Goal: Transaction & Acquisition: Obtain resource

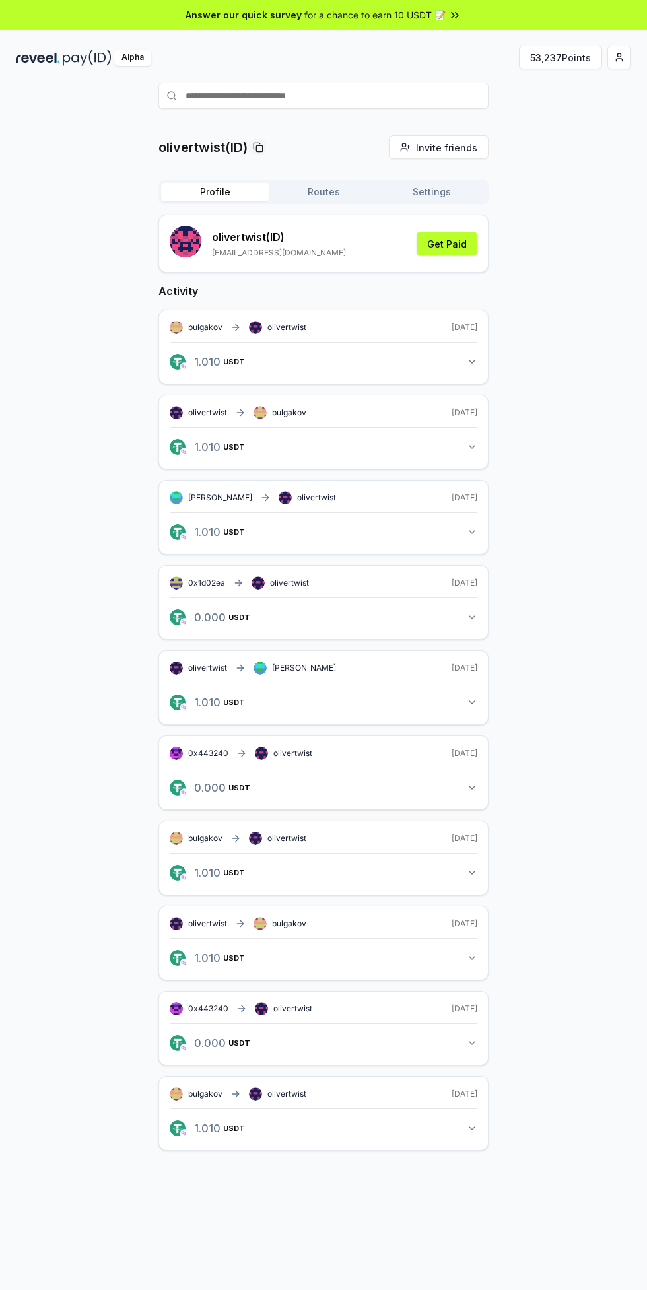
click at [141, 56] on div "Alpha" at bounding box center [132, 57] width 37 height 16
click at [575, 57] on button "53,237 Points" at bounding box center [560, 58] width 83 height 24
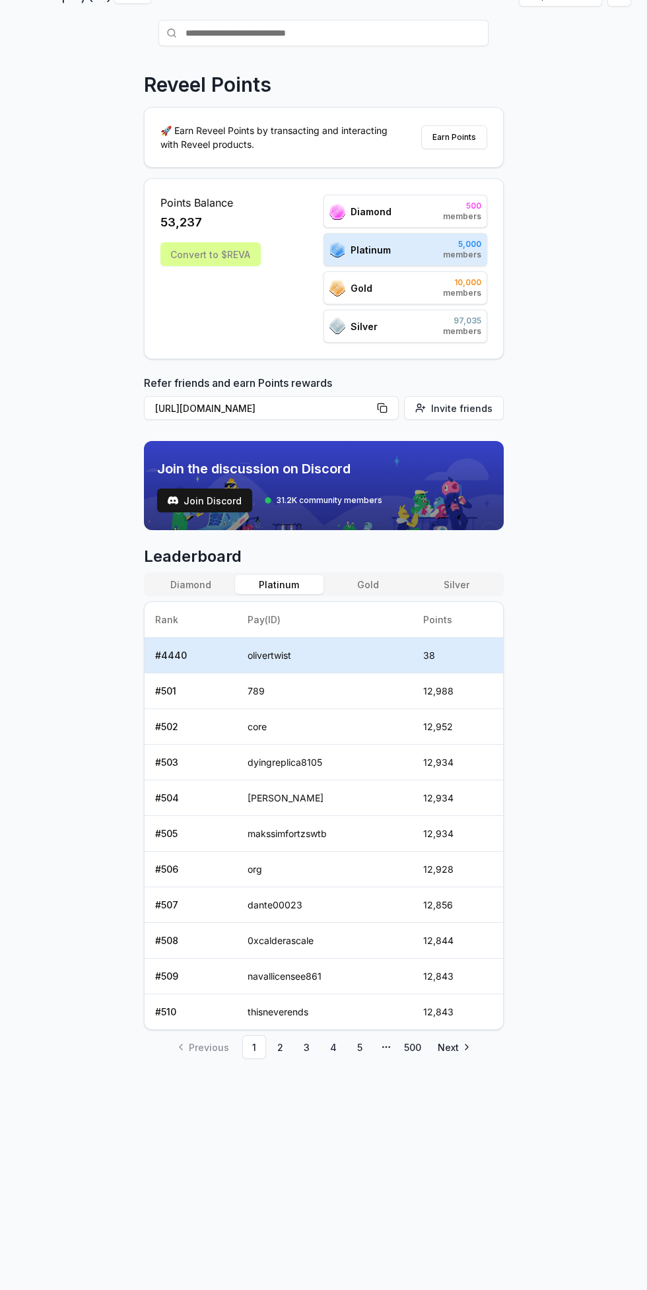
scroll to position [71, 0]
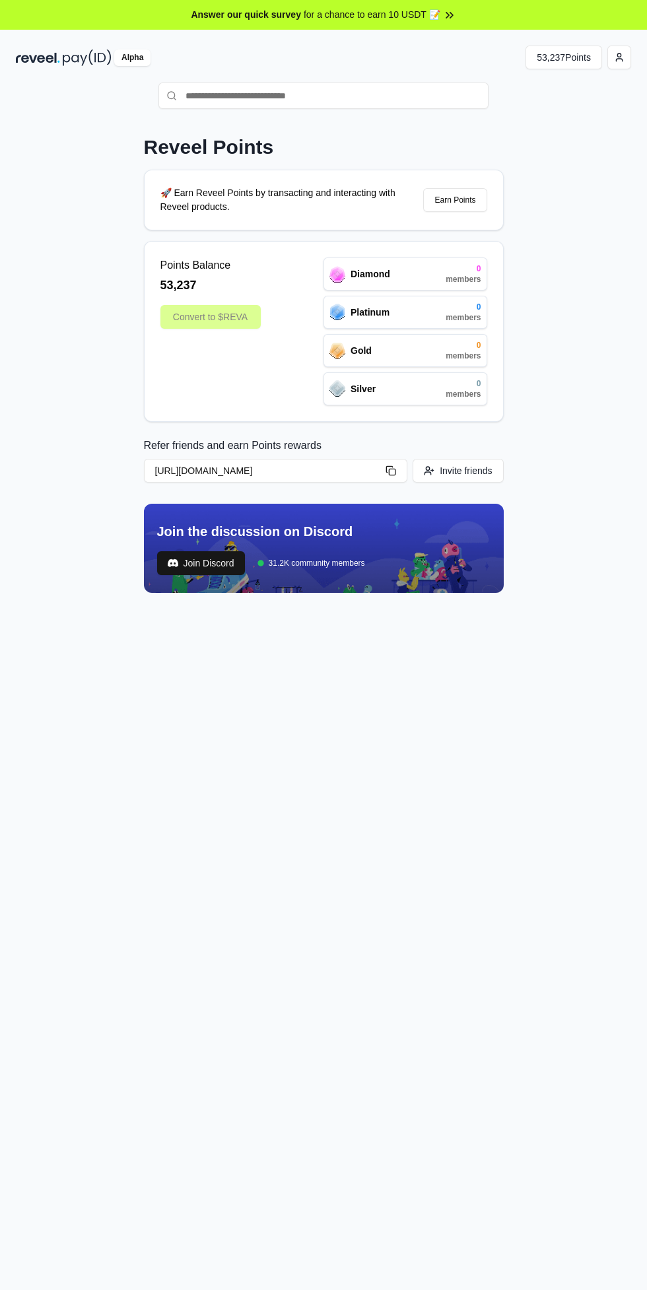
click at [624, 57] on html "Answer our quick survey for a chance to earn 10 USDT 📝 Alpha 53,237 Points Reve…" at bounding box center [323, 645] width 647 height 1290
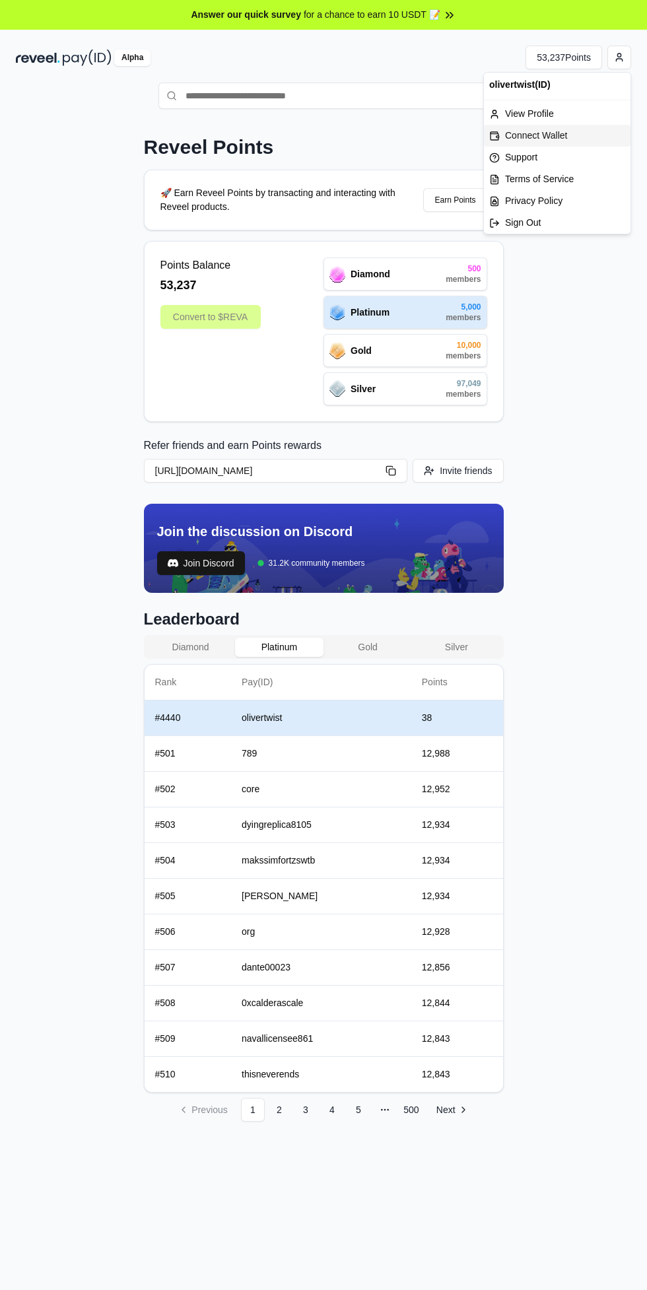
click at [579, 145] on div "Connect Wallet" at bounding box center [557, 136] width 147 height 22
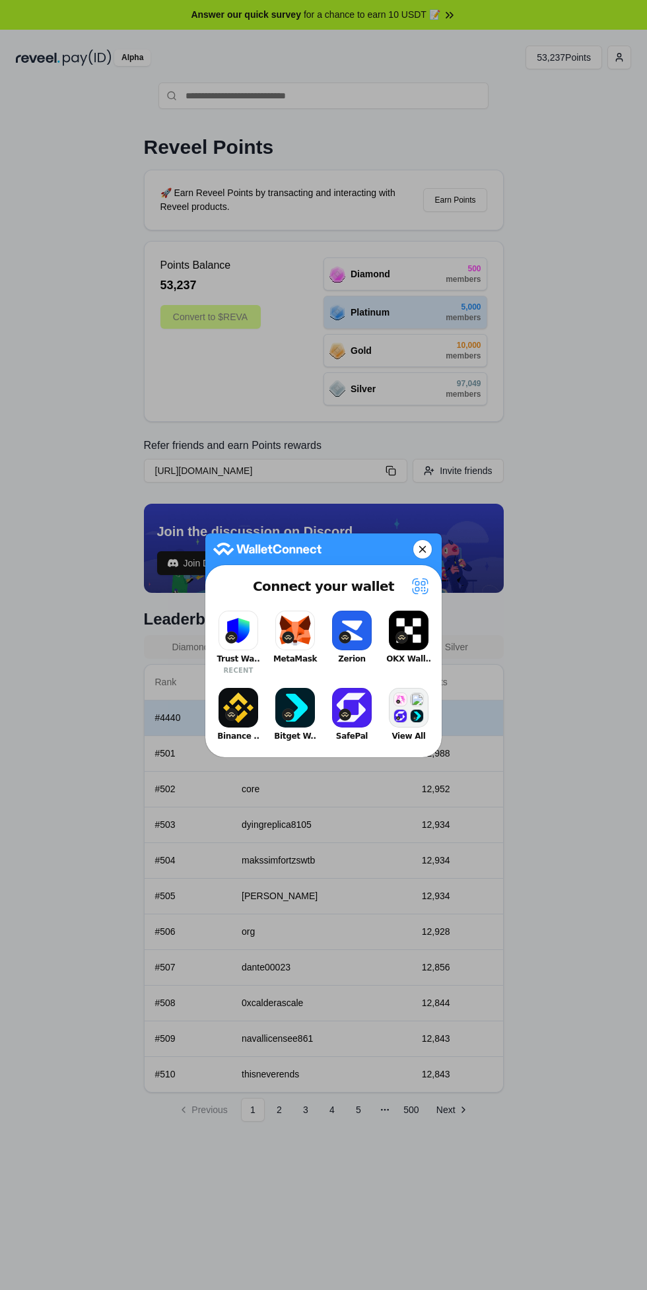
click at [235, 633] on button "Trust Wa.. RECENT" at bounding box center [238, 642] width 53 height 71
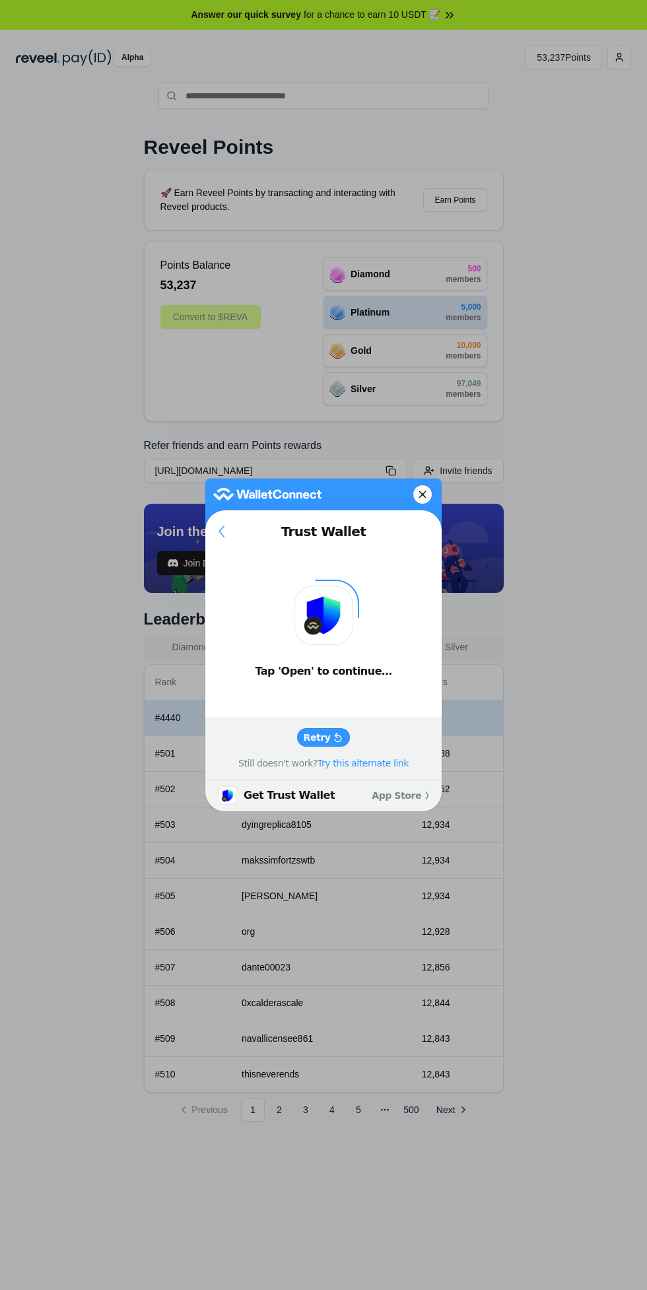
click at [332, 730] on button "Retry" at bounding box center [323, 737] width 53 height 18
